Goal: Task Accomplishment & Management: Use online tool/utility

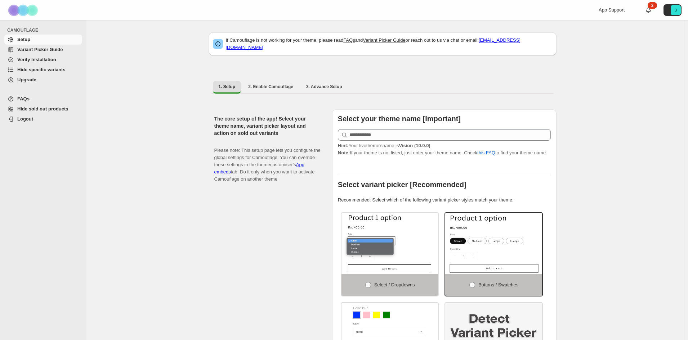
select select "******"
click at [59, 68] on span "Hide specific variants" at bounding box center [41, 69] width 48 height 5
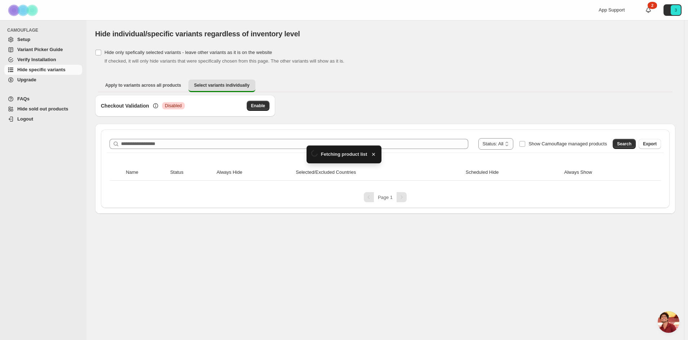
scroll to position [210, 0]
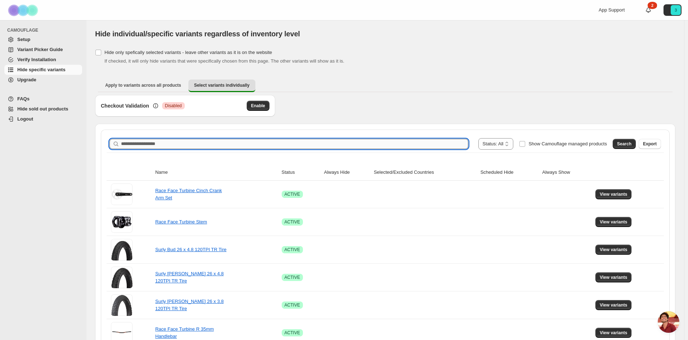
click at [363, 141] on input "Search product name" at bounding box center [294, 144] width 347 height 10
type input "****"
click at [629, 146] on span "Search" at bounding box center [624, 144] width 14 height 6
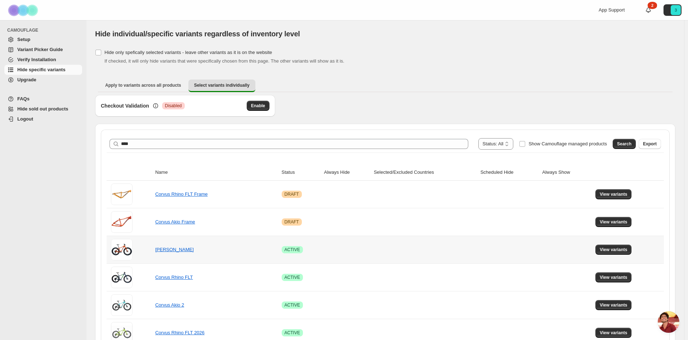
scroll to position [72, 0]
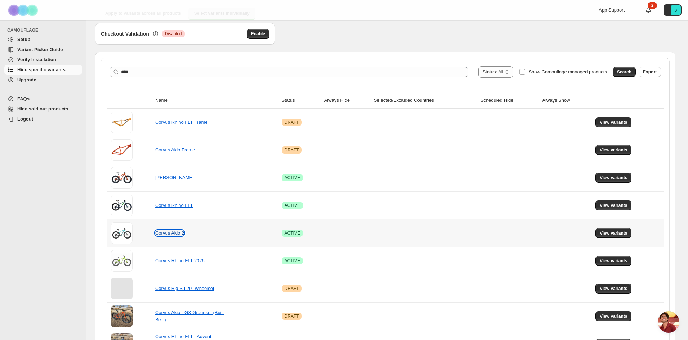
click at [179, 236] on link "Corvus Akio 2" at bounding box center [169, 232] width 29 height 5
click at [624, 233] on span "View variants" at bounding box center [614, 233] width 28 height 6
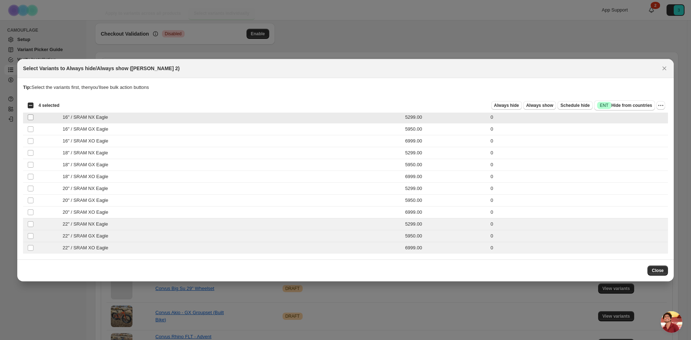
click at [33, 114] on span ":r7:" at bounding box center [30, 117] width 6 height 6
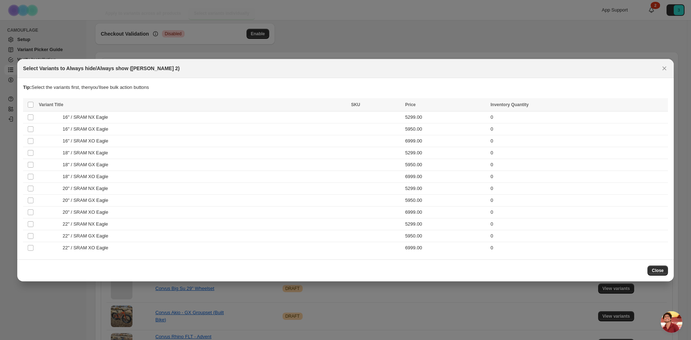
click at [220, 90] on p "Tip: Select the variants first, then you'll see bulk action buttons" at bounding box center [345, 87] width 645 height 7
drag, startPoint x: 216, startPoint y: 90, endPoint x: 92, endPoint y: 108, distance: 125.5
click at [216, 90] on p "Tip: Select the variants first, then you'll see bulk action buttons" at bounding box center [345, 87] width 645 height 7
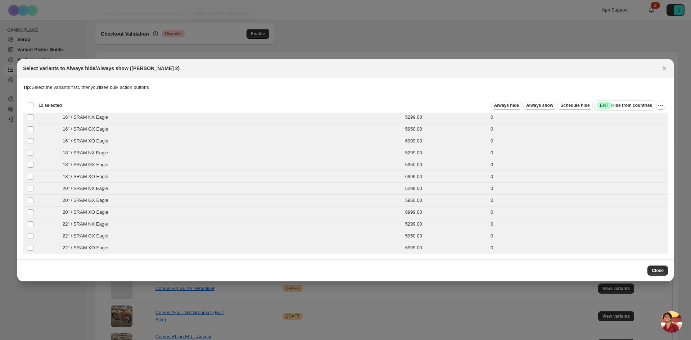
click at [554, 106] on span "Always show" at bounding box center [540, 106] width 27 height 6
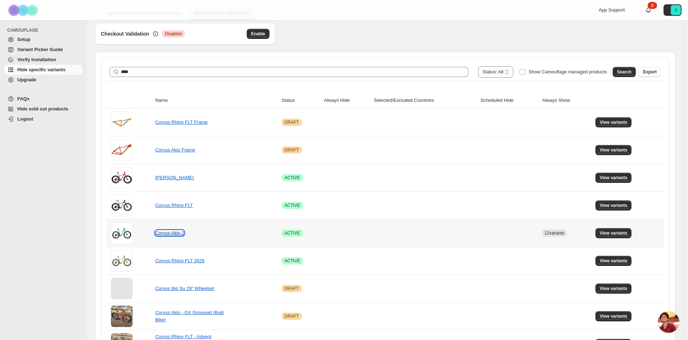
click at [183, 235] on link "Corvus Akio 2" at bounding box center [169, 232] width 29 height 5
